Goal: Transaction & Acquisition: Book appointment/travel/reservation

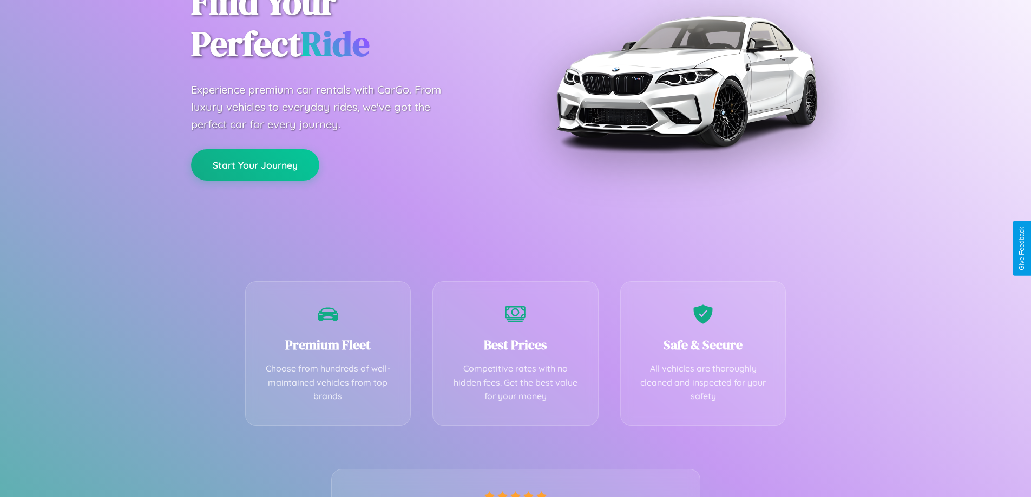
scroll to position [213, 0]
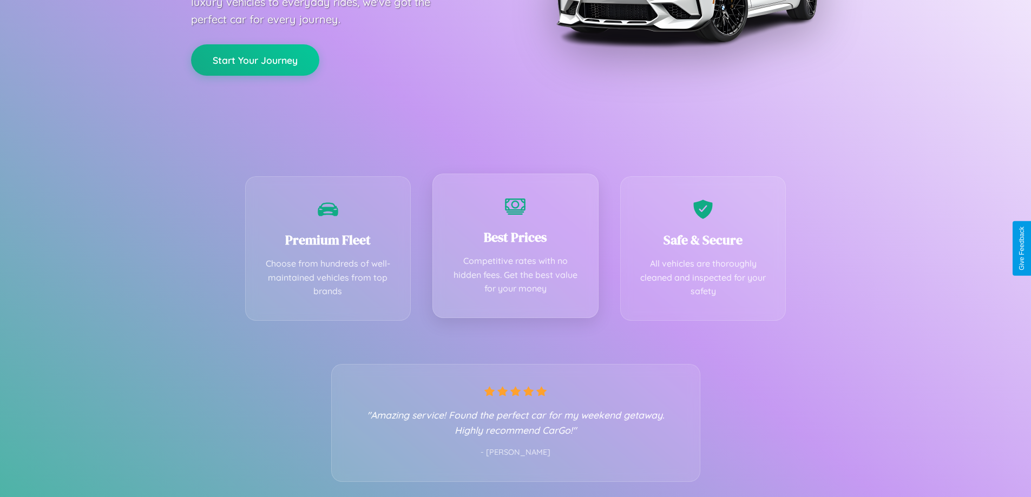
click at [515, 248] on div "Best Prices Competitive rates with no hidden fees. Get the best value for your …" at bounding box center [515, 246] width 166 height 144
click at [255, 60] on button "Start Your Journey" at bounding box center [255, 58] width 128 height 31
click at [255, 58] on button "Start Your Journey" at bounding box center [255, 58] width 128 height 31
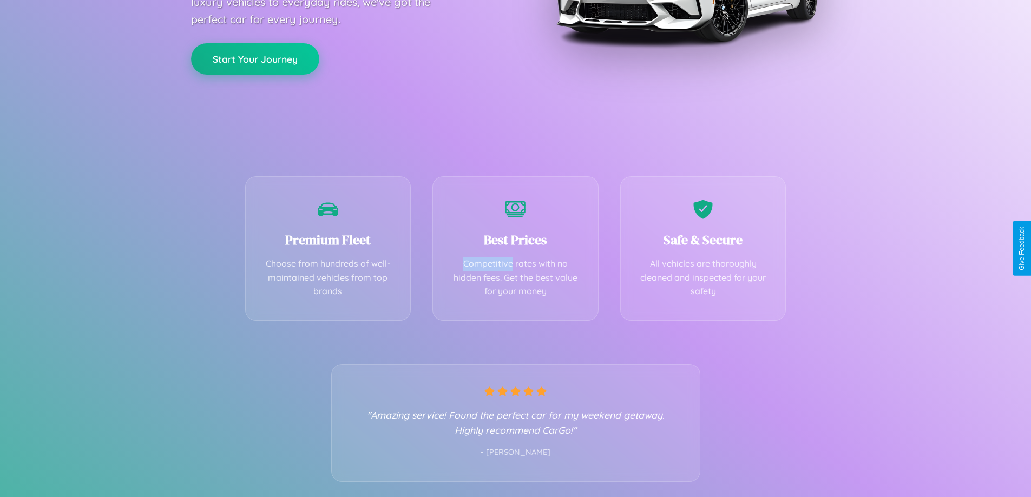
click at [255, 58] on button "Start Your Journey" at bounding box center [255, 58] width 128 height 31
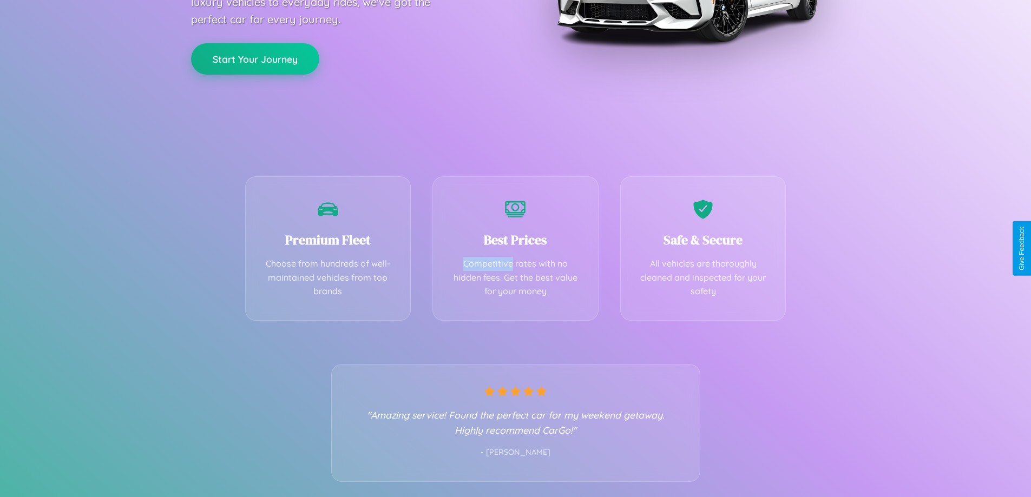
click at [255, 58] on button "Start Your Journey" at bounding box center [255, 58] width 128 height 31
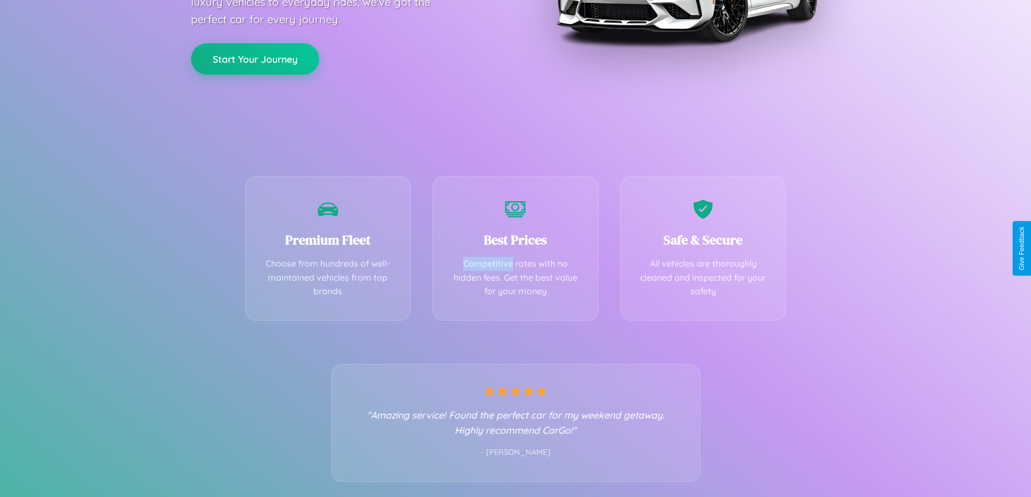
click at [255, 58] on button "Start Your Journey" at bounding box center [255, 58] width 128 height 31
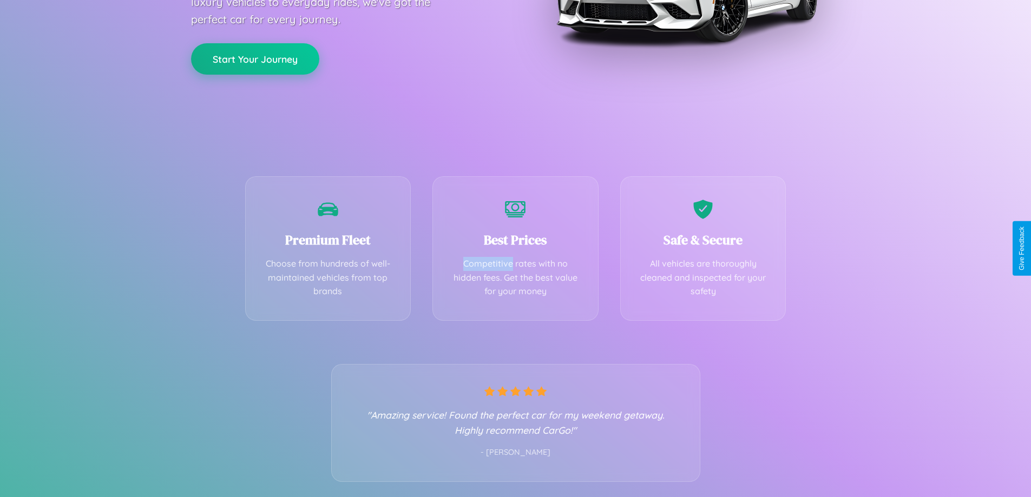
click at [255, 58] on button "Start Your Journey" at bounding box center [255, 58] width 128 height 31
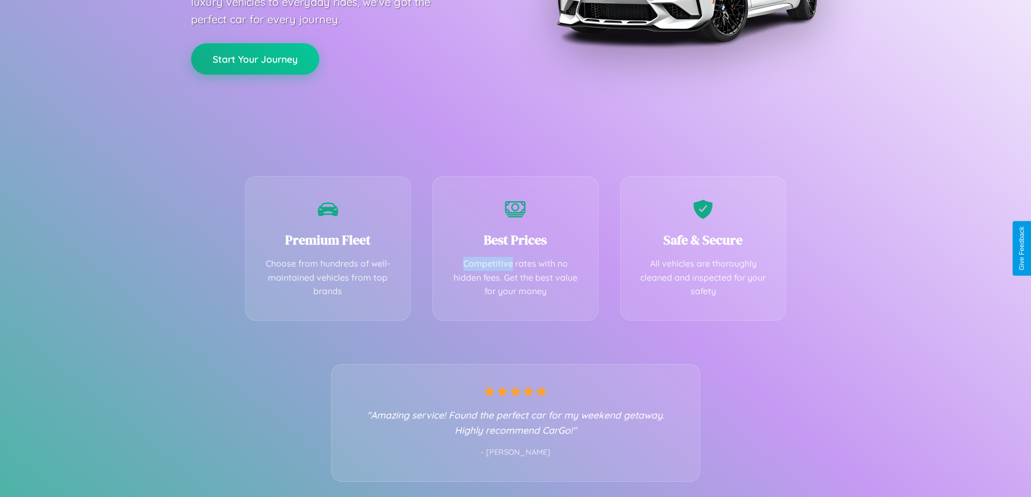
click at [255, 58] on button "Start Your Journey" at bounding box center [255, 58] width 128 height 31
